Goal: Information Seeking & Learning: Learn about a topic

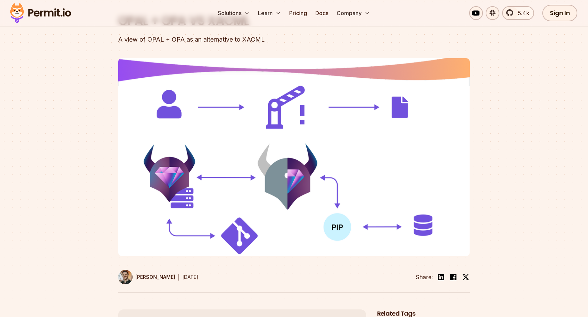
scroll to position [70, 0]
click at [244, 244] on img at bounding box center [294, 157] width 352 height 198
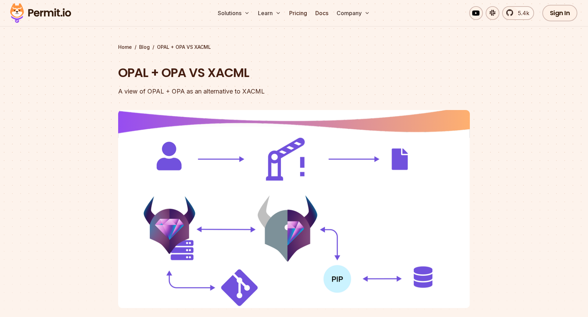
scroll to position [0, 0]
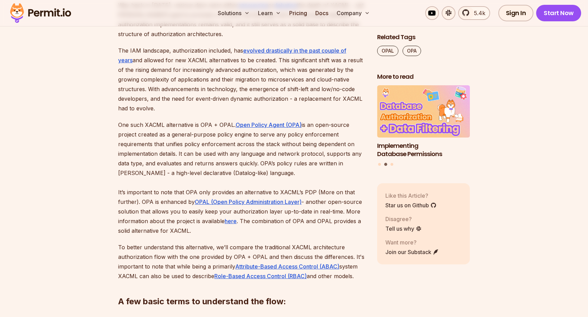
scroll to position [484, 0]
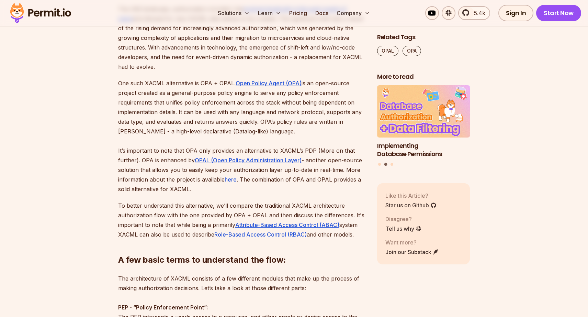
click at [159, 218] on p "To better understand this alternative, we’ll compare the traditional XACML arch…" at bounding box center [242, 220] width 248 height 38
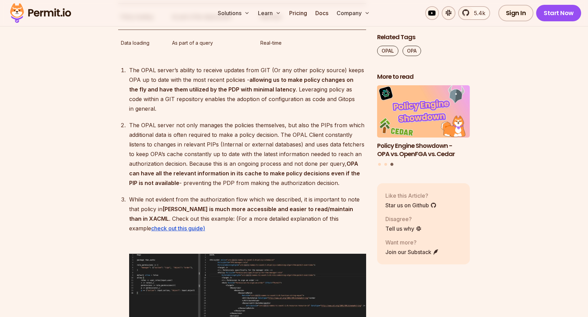
scroll to position [2478, 0]
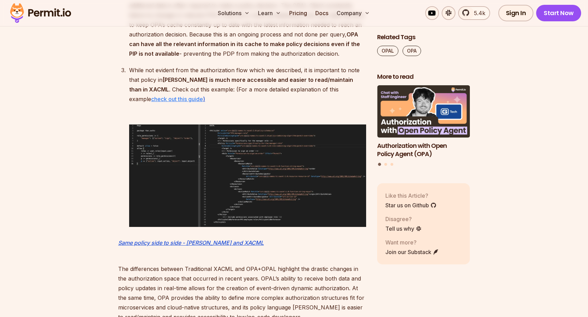
click at [151, 102] on u "check out this guide" at bounding box center [177, 99] width 52 height 7
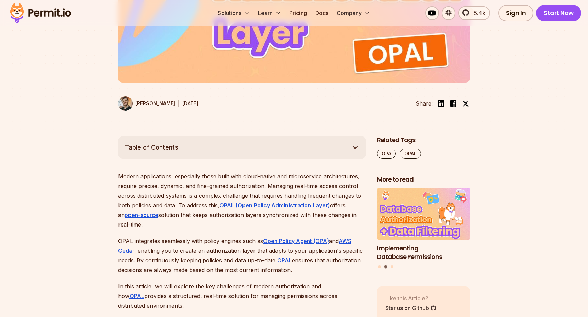
scroll to position [303, 0]
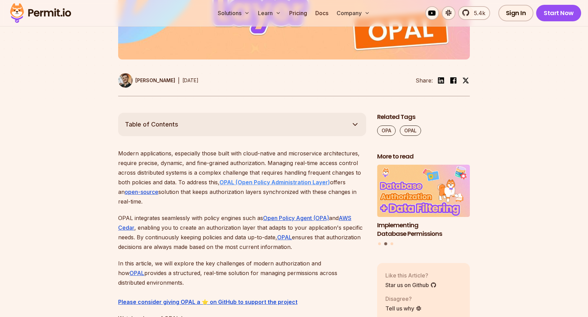
click at [279, 183] on strong "OPAL (Open Policy Administration Layer)" at bounding box center [275, 182] width 111 height 7
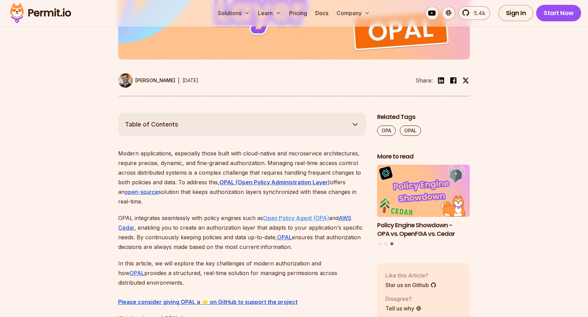
click at [279, 216] on link "Open Policy Agent (OPA)" at bounding box center [296, 217] width 66 height 7
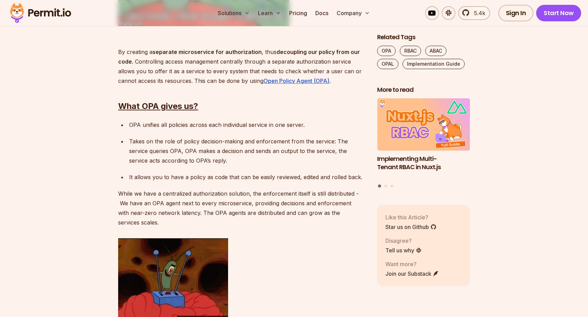
scroll to position [1246, 0]
